Goal: Task Accomplishment & Management: Manage account settings

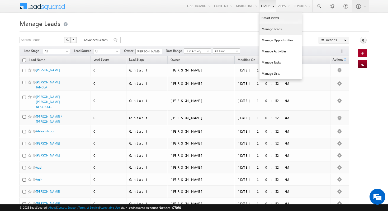
click at [264, 5] on link "Leads" at bounding box center [267, 6] width 17 height 12
click at [272, 29] on link "Manage Leads" at bounding box center [281, 29] width 42 height 11
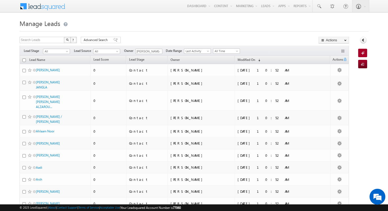
click at [24, 62] on input "checkbox" at bounding box center [23, 59] width 3 height 3
checkbox input "true"
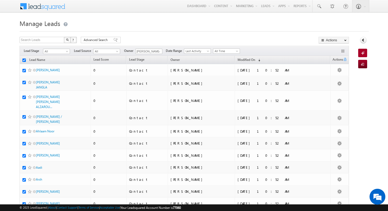
checkbox input "true"
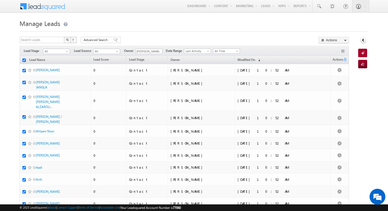
checkbox input "true"
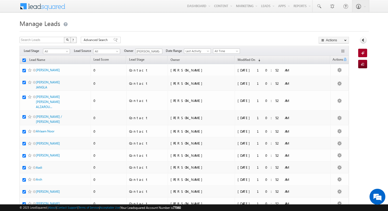
checkbox input "true"
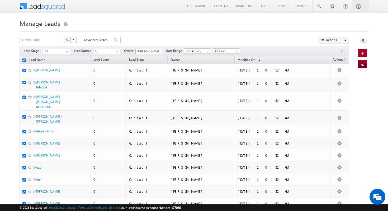
checkbox input "true"
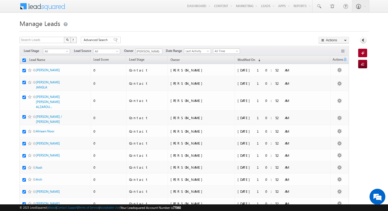
checkbox input "true"
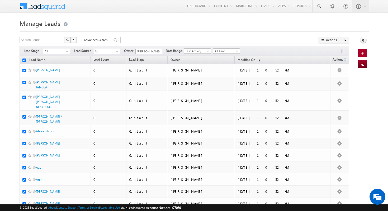
checkbox input "true"
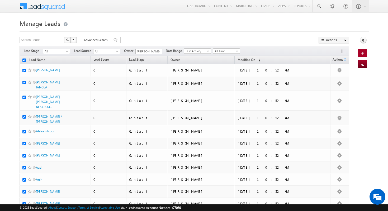
checkbox input "true"
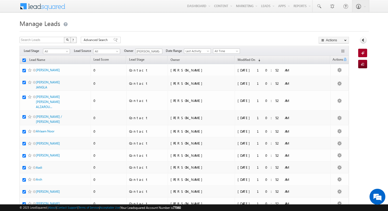
checkbox input "true"
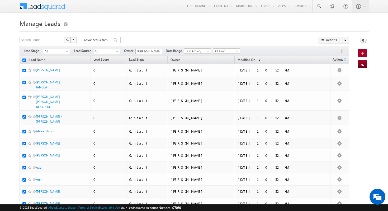
checkbox input "true"
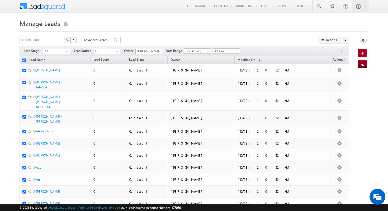
checkbox input "true"
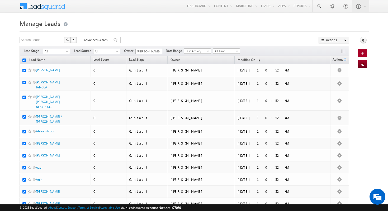
checkbox input "true"
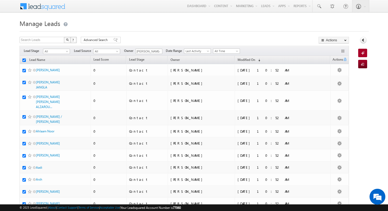
checkbox input "true"
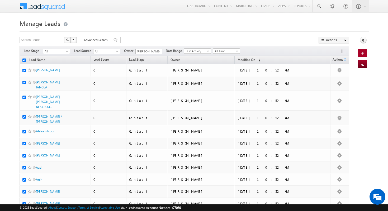
checkbox input "true"
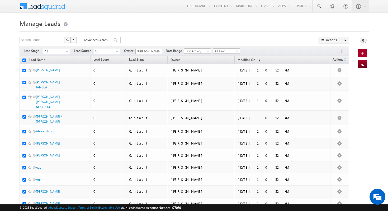
checkbox input "true"
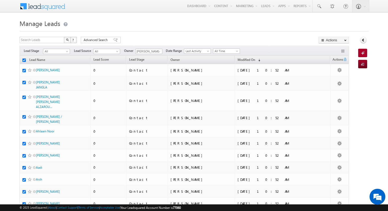
checkbox input "true"
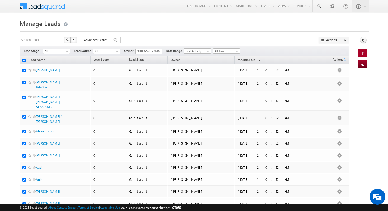
checkbox input "true"
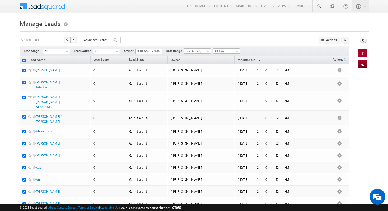
checkbox input "true"
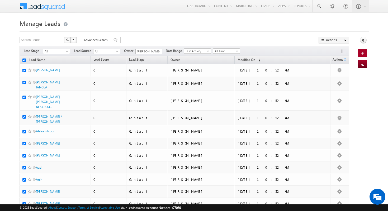
checkbox input "true"
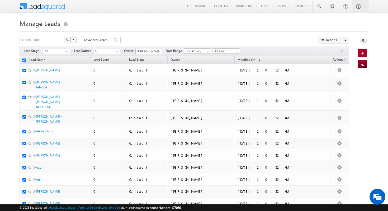
checkbox input "true"
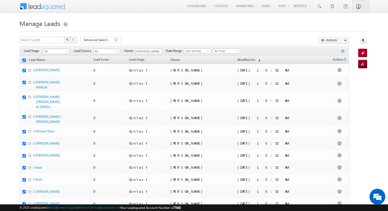
checkbox input "true"
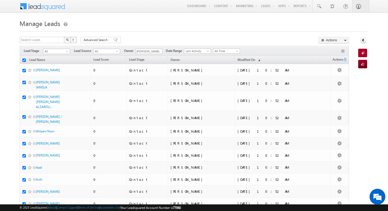
checkbox input "true"
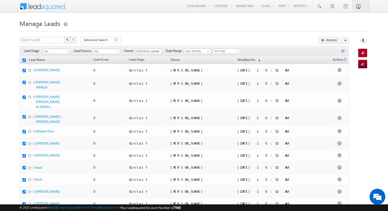
checkbox input "true"
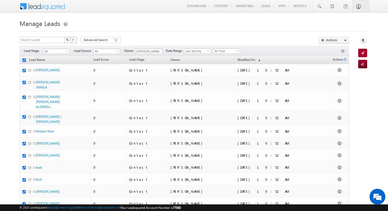
checkbox input "true"
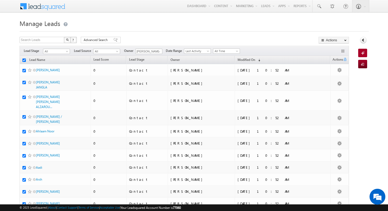
checkbox input "true"
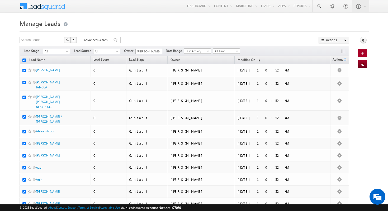
checkbox input "true"
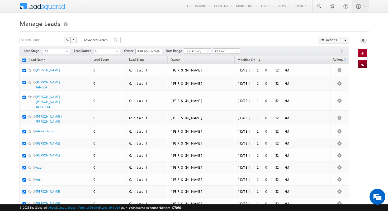
checkbox input "true"
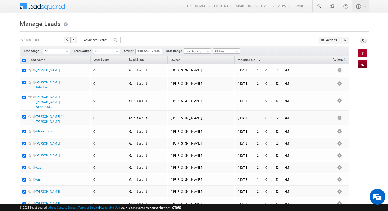
checkbox input "true"
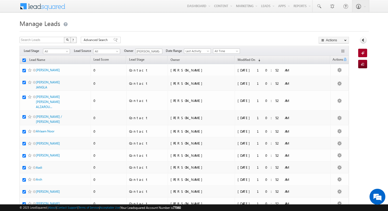
checkbox input "true"
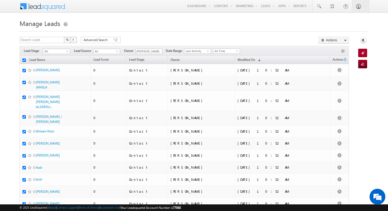
checkbox input "true"
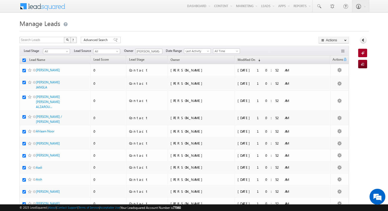
checkbox input "true"
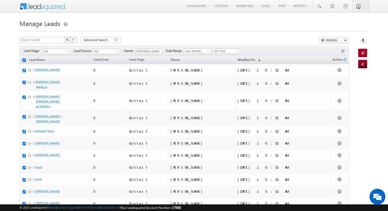
checkbox input "true"
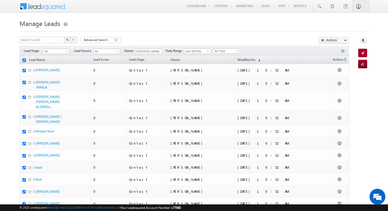
checkbox input "true"
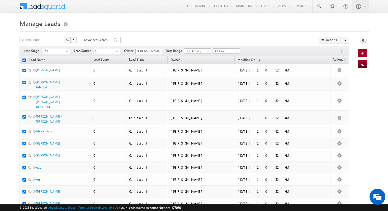
checkbox input "true"
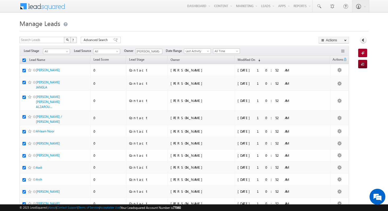
checkbox input "true"
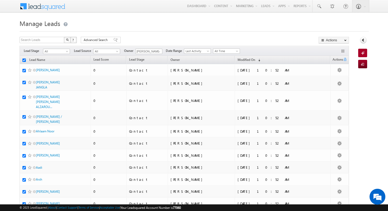
checkbox input "true"
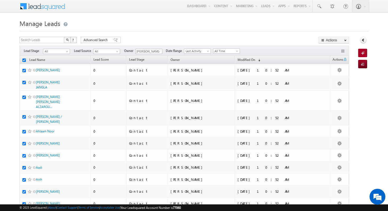
checkbox input "true"
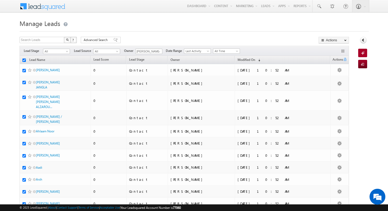
checkbox input "true"
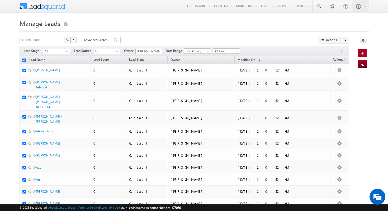
checkbox input "true"
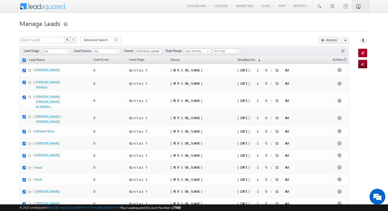
checkbox input "true"
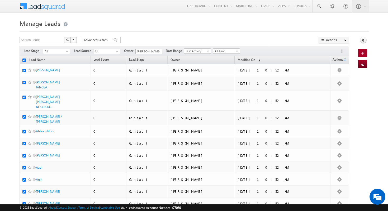
checkbox input "true"
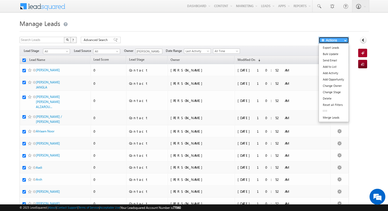
click at [342, 40] on button "Actions" at bounding box center [334, 40] width 30 height 7
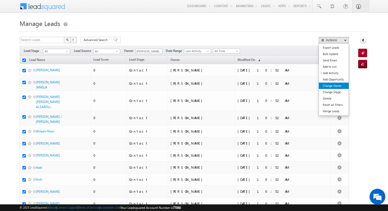
click at [339, 88] on link "Change Owner" at bounding box center [334, 85] width 30 height 6
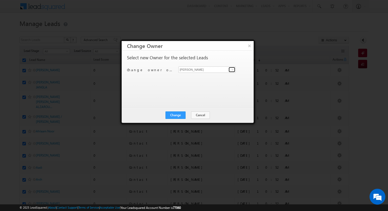
click at [229, 69] on link at bounding box center [232, 69] width 7 height 5
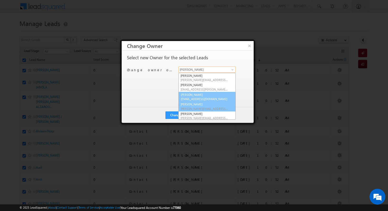
scroll to position [1, 0]
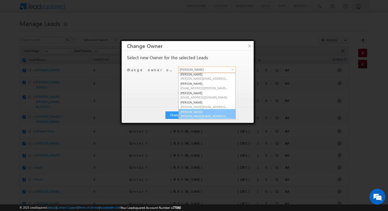
click at [208, 111] on link "Shubham Mhaske Shubham.Mhaske@indglobal.ae" at bounding box center [207, 114] width 57 height 10
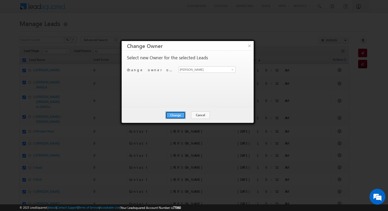
click at [182, 114] on button "Change" at bounding box center [176, 114] width 20 height 7
click at [245, 47] on h3 "Change Owner" at bounding box center [190, 45] width 127 height 9
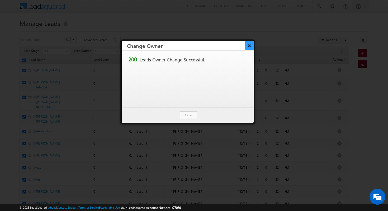
click at [250, 47] on button "×" at bounding box center [249, 45] width 9 height 9
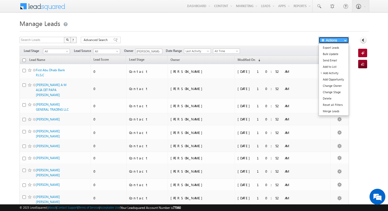
click at [341, 39] on button "Actions" at bounding box center [334, 40] width 30 height 7
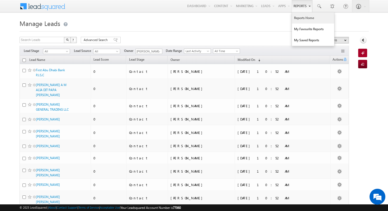
click at [303, 19] on link "Reports Home" at bounding box center [313, 17] width 42 height 11
